Goal: Transaction & Acquisition: Obtain resource

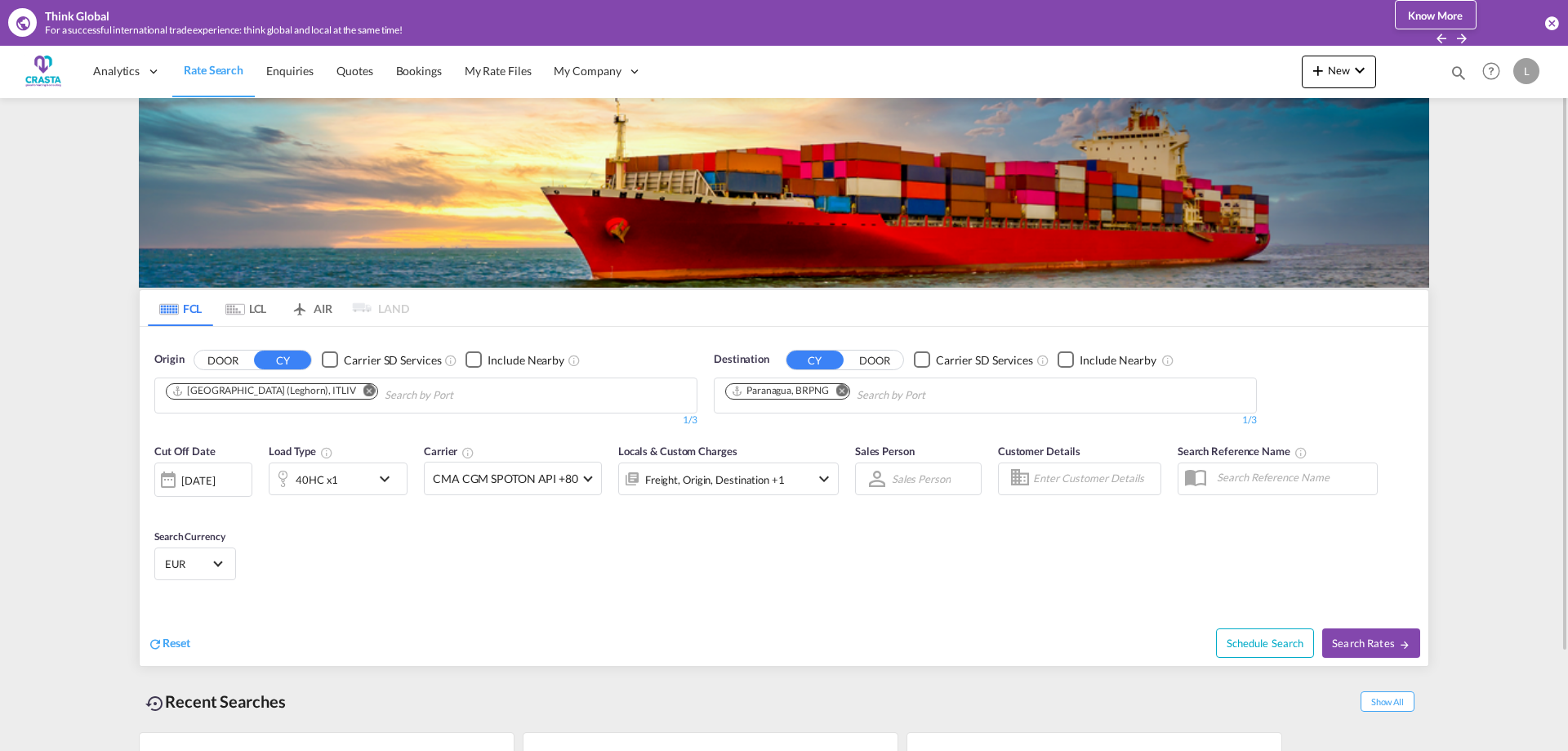
click at [363, 393] on md-icon "Remove" at bounding box center [369, 390] width 12 height 12
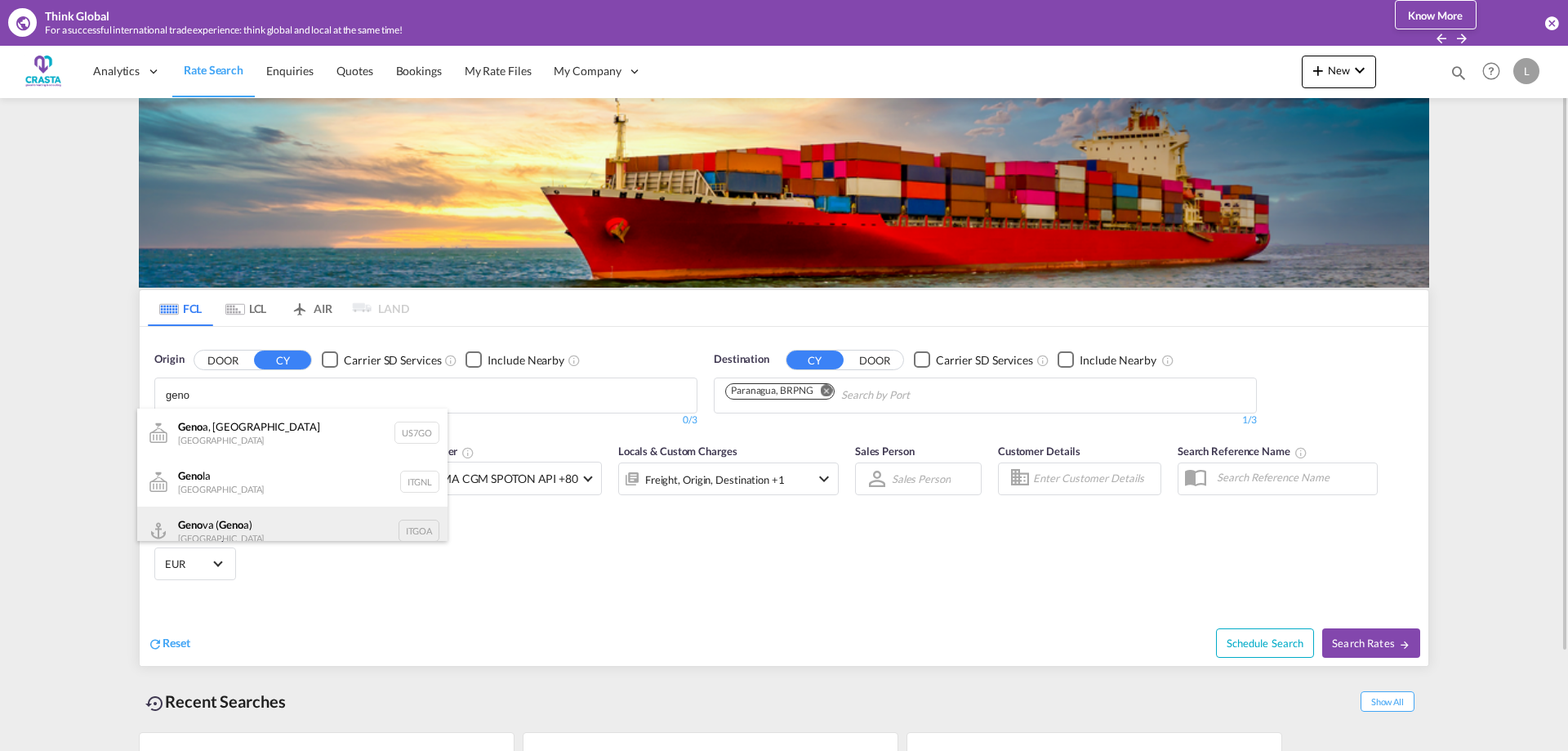
scroll to position [15, 0]
type input "geno"
click at [220, 516] on div "Geno va ( Geno a) [GEOGRAPHIC_DATA] ITGOA" at bounding box center [292, 516] width 311 height 49
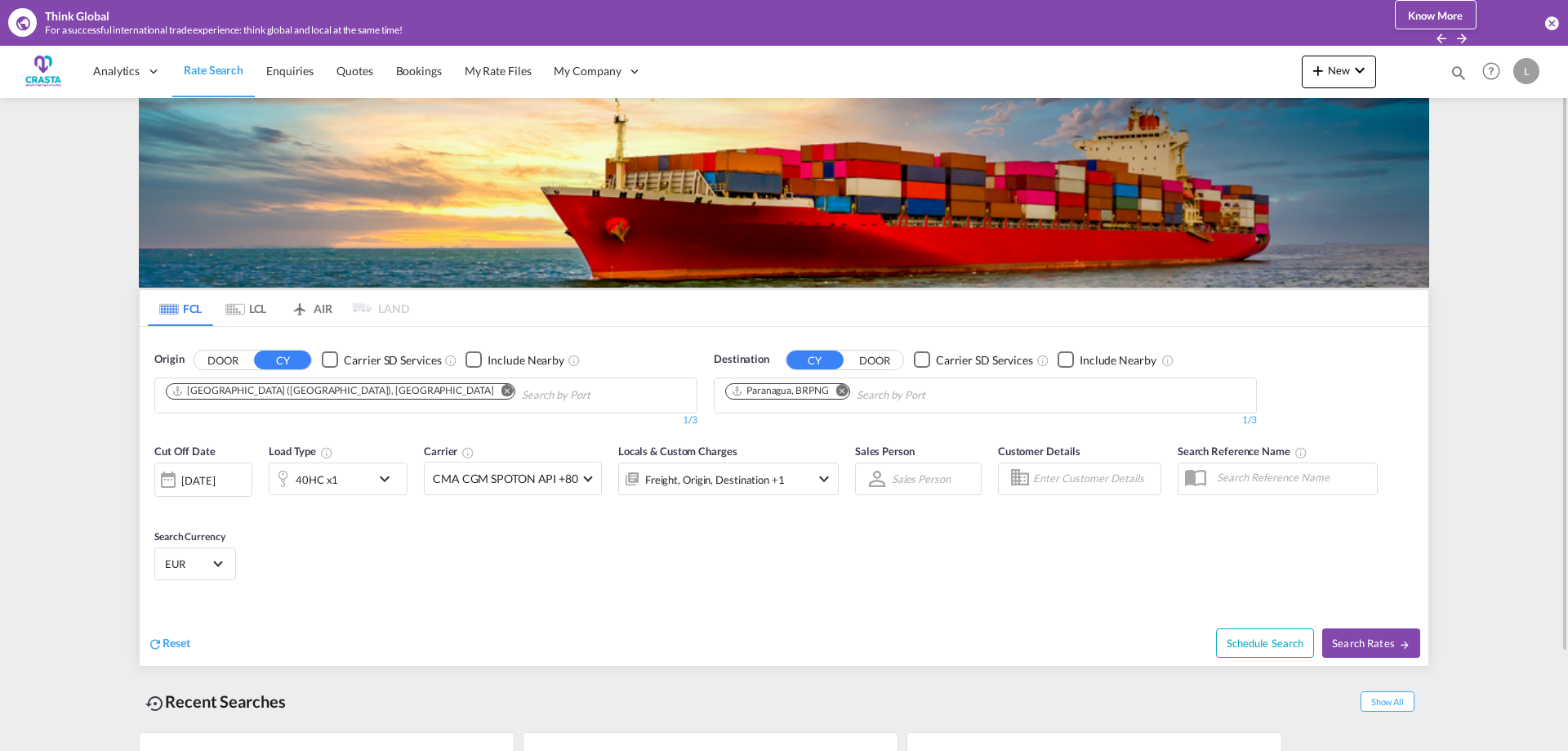
click at [844, 392] on md-icon "Remove" at bounding box center [842, 390] width 12 height 12
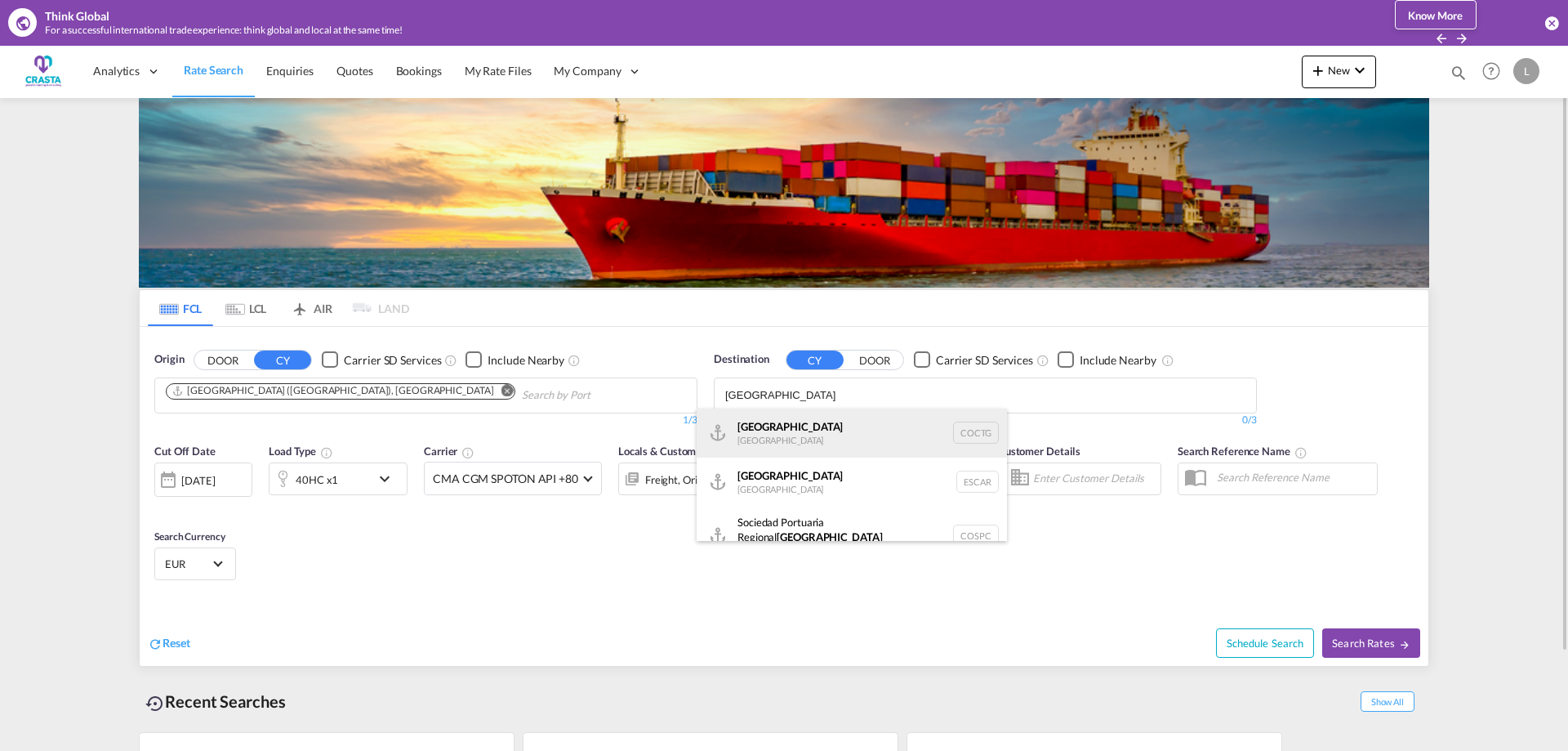
type input "[GEOGRAPHIC_DATA]"
click at [823, 431] on div "[GEOGRAPHIC_DATA] [GEOGRAPHIC_DATA] COCTG" at bounding box center [851, 432] width 311 height 49
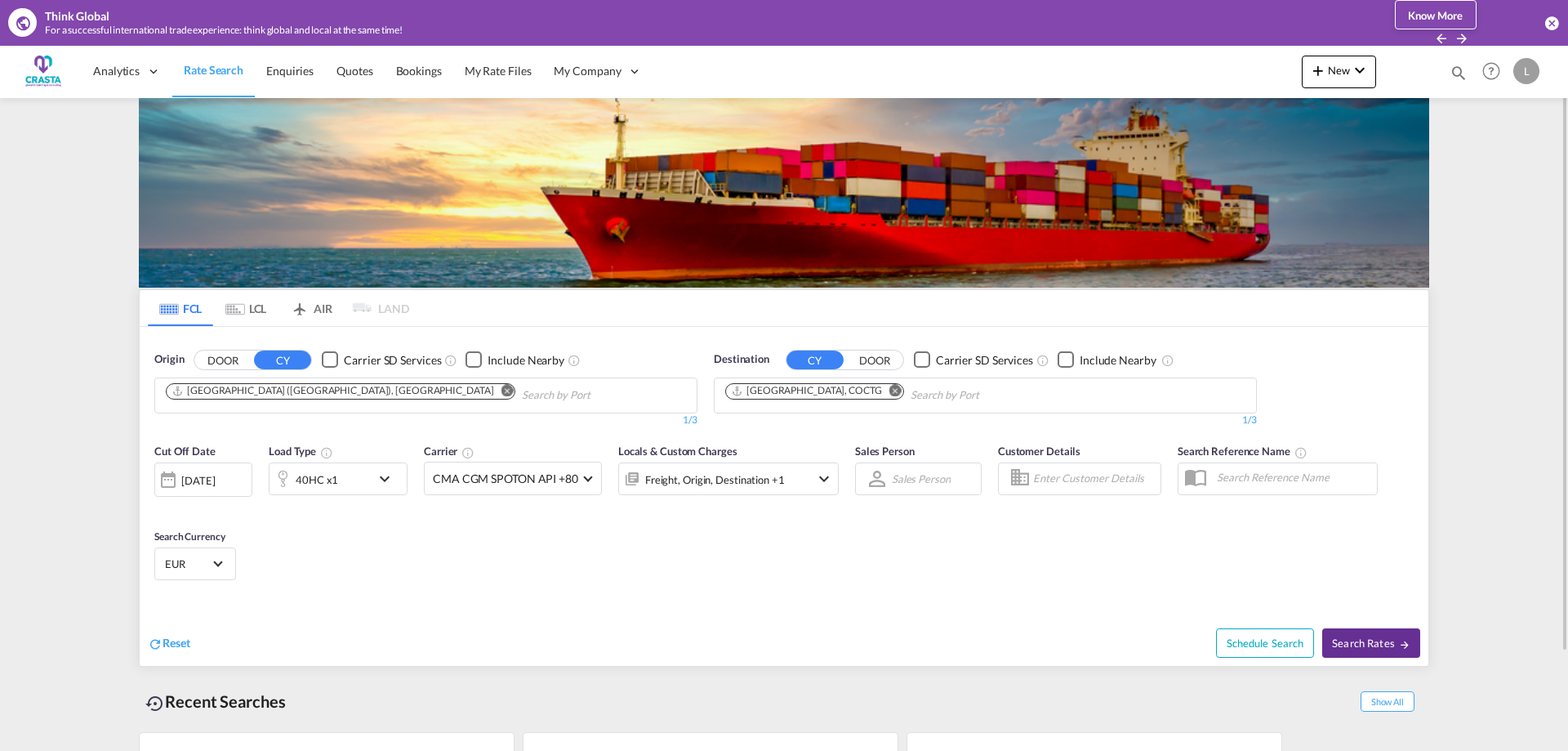
click at [1372, 646] on span "Search Rates" at bounding box center [1370, 643] width 78 height 13
type input "ITGOA to COCTG / [DATE]"
